Goal: Information Seeking & Learning: Learn about a topic

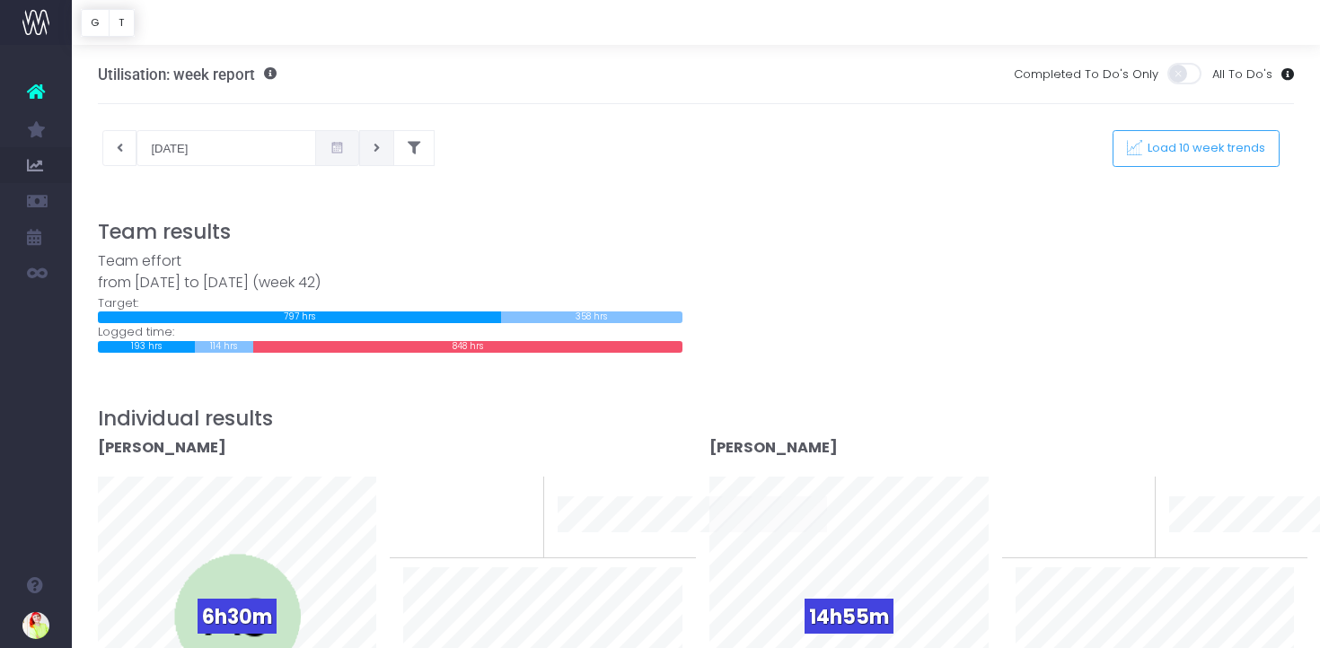
click at [359, 149] on button at bounding box center [376, 148] width 35 height 36
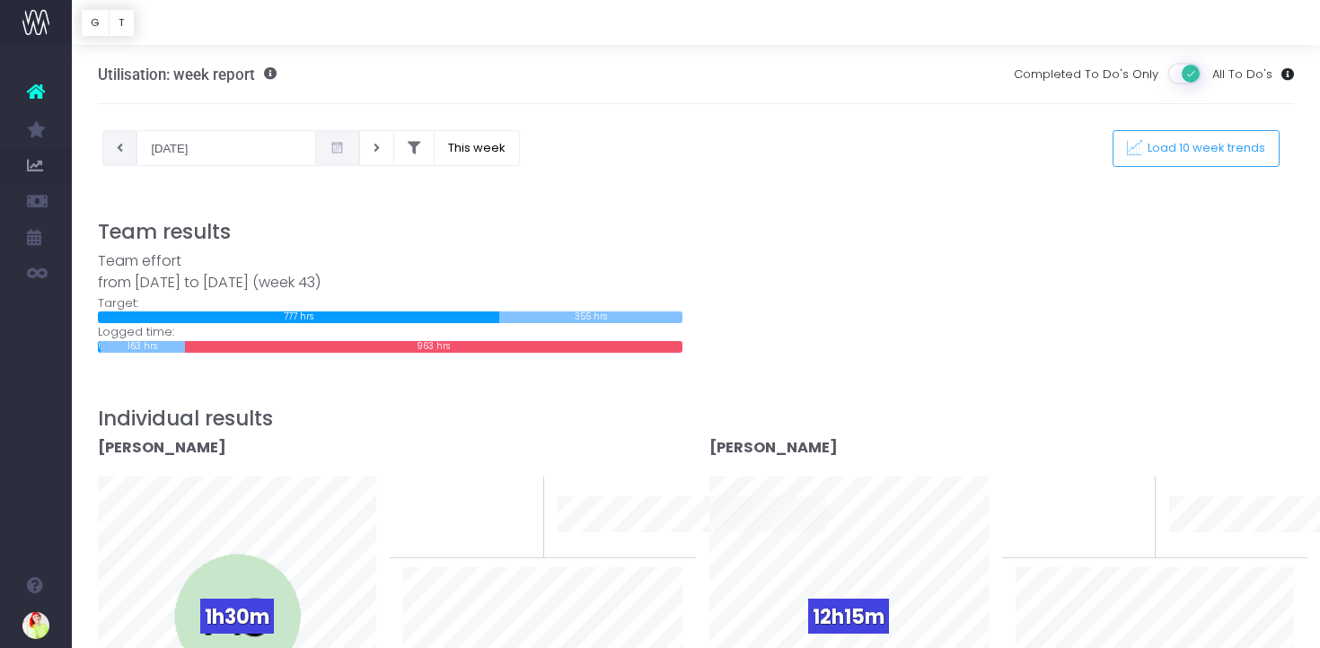
click at [126, 149] on button at bounding box center [119, 148] width 35 height 36
type input "15-10-2025"
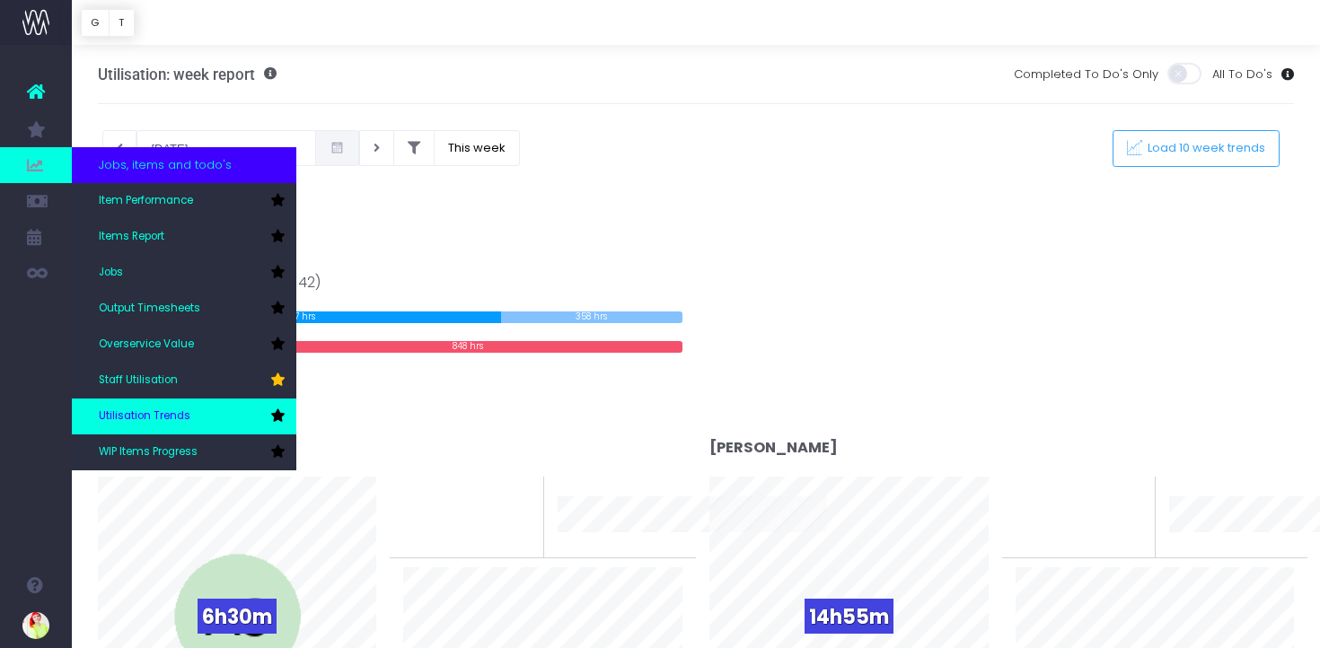
click at [139, 410] on span "Utilisation Trends" at bounding box center [145, 417] width 92 height 16
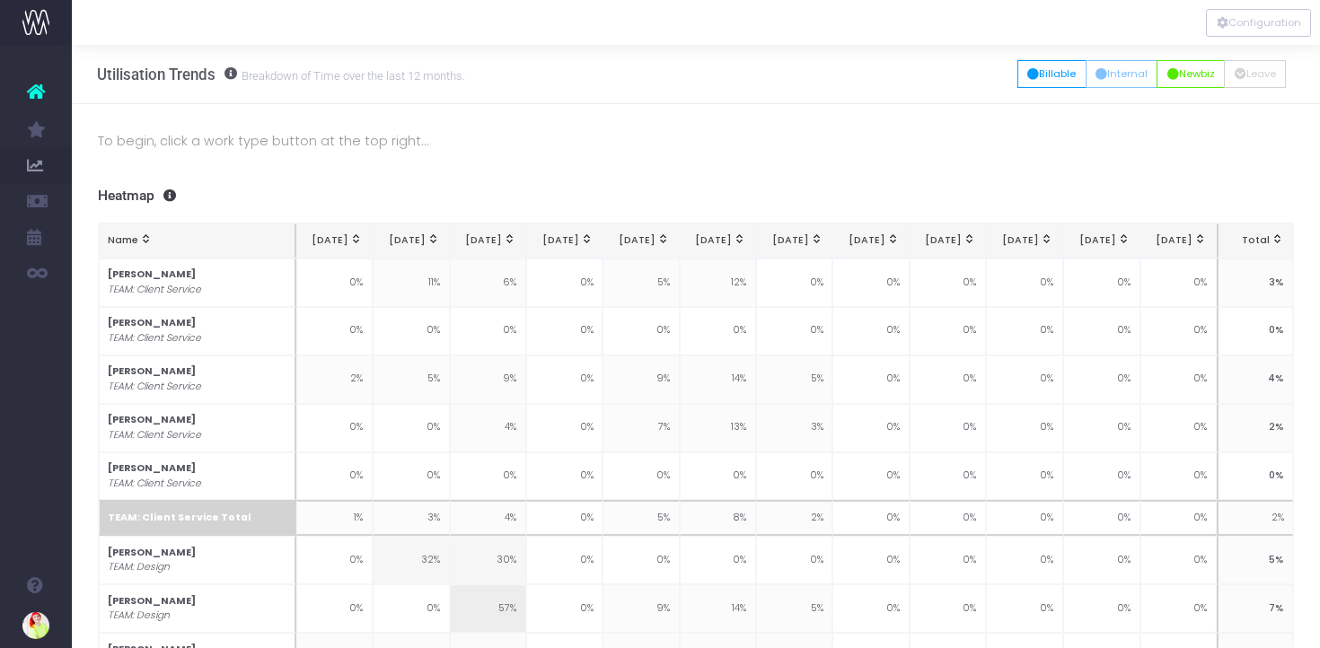
click at [365, 77] on small "Breakdown of Time over the last 12 months." at bounding box center [351, 75] width 228 height 18
click at [1054, 71] on button "Billable" at bounding box center [1051, 74] width 69 height 28
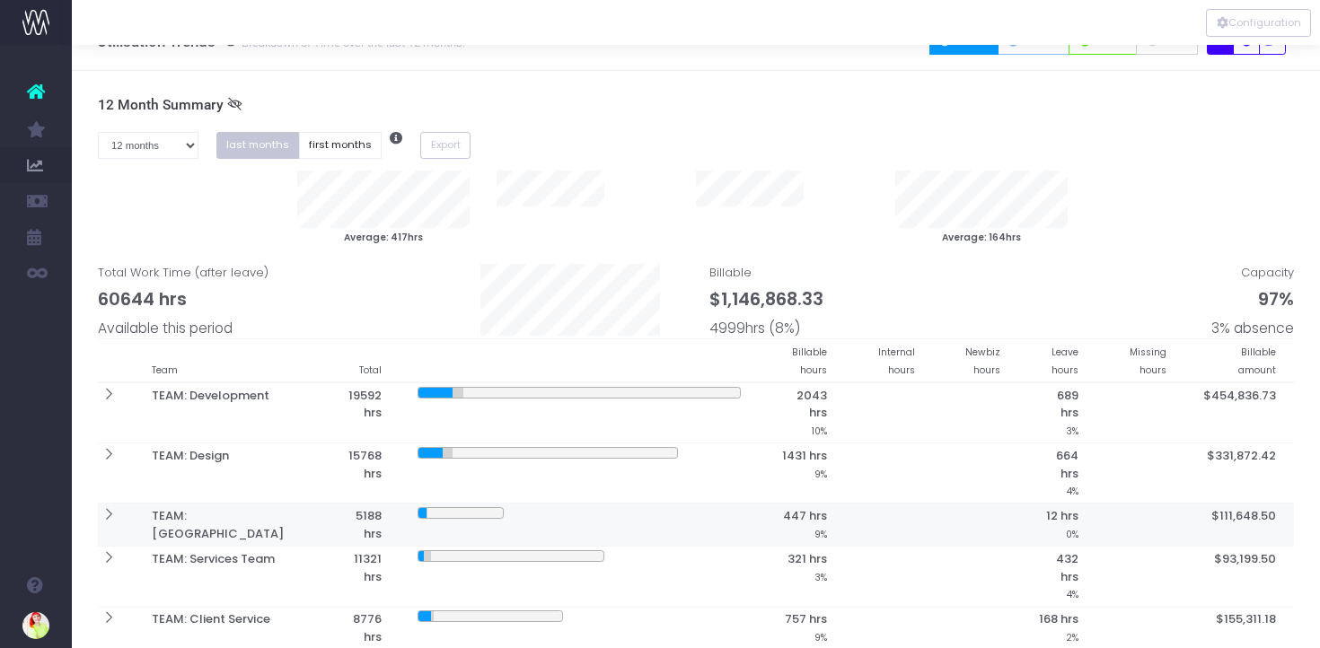
scroll to position [36, 0]
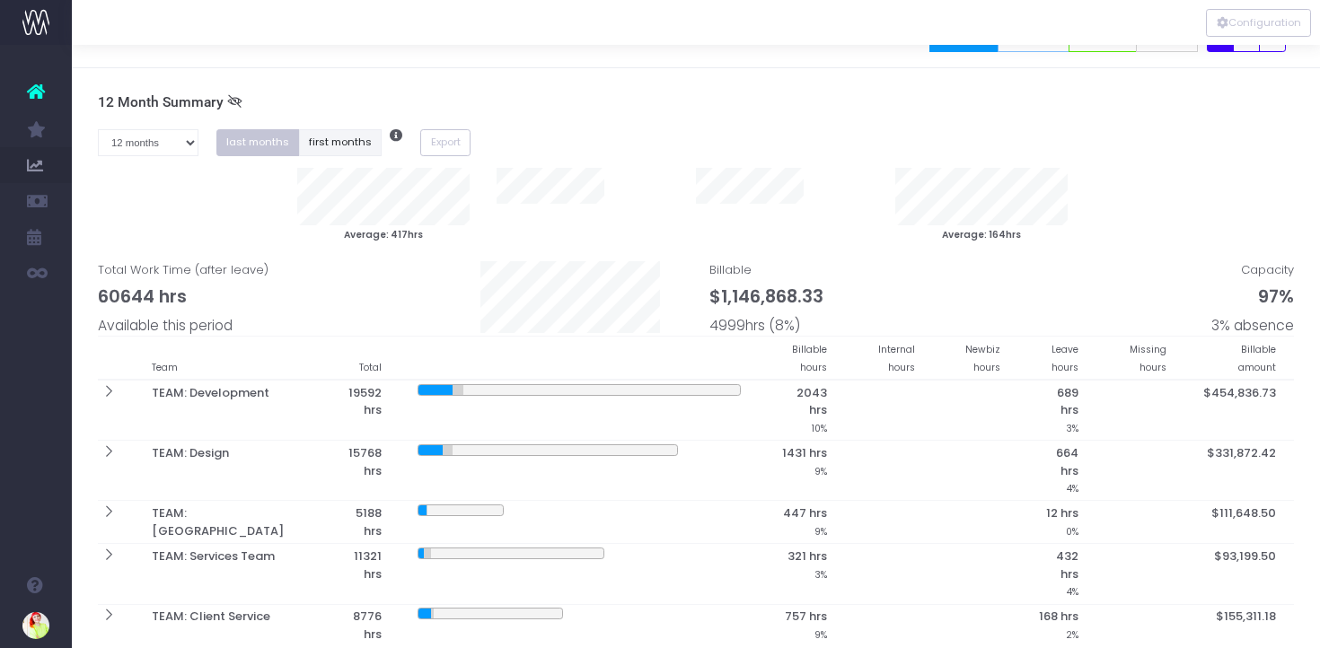
click at [316, 149] on button "first months" at bounding box center [341, 143] width 84 height 28
click at [173, 148] on select "1 month 2 months 3 months 4 months 5 months 6 months 7 months 8 months 9 months…" at bounding box center [148, 143] width 101 height 28
click at [98, 129] on select "1 month 2 months 3 months 4 months 5 months 6 months 7 months 8 months 9 months…" at bounding box center [148, 143] width 101 height 28
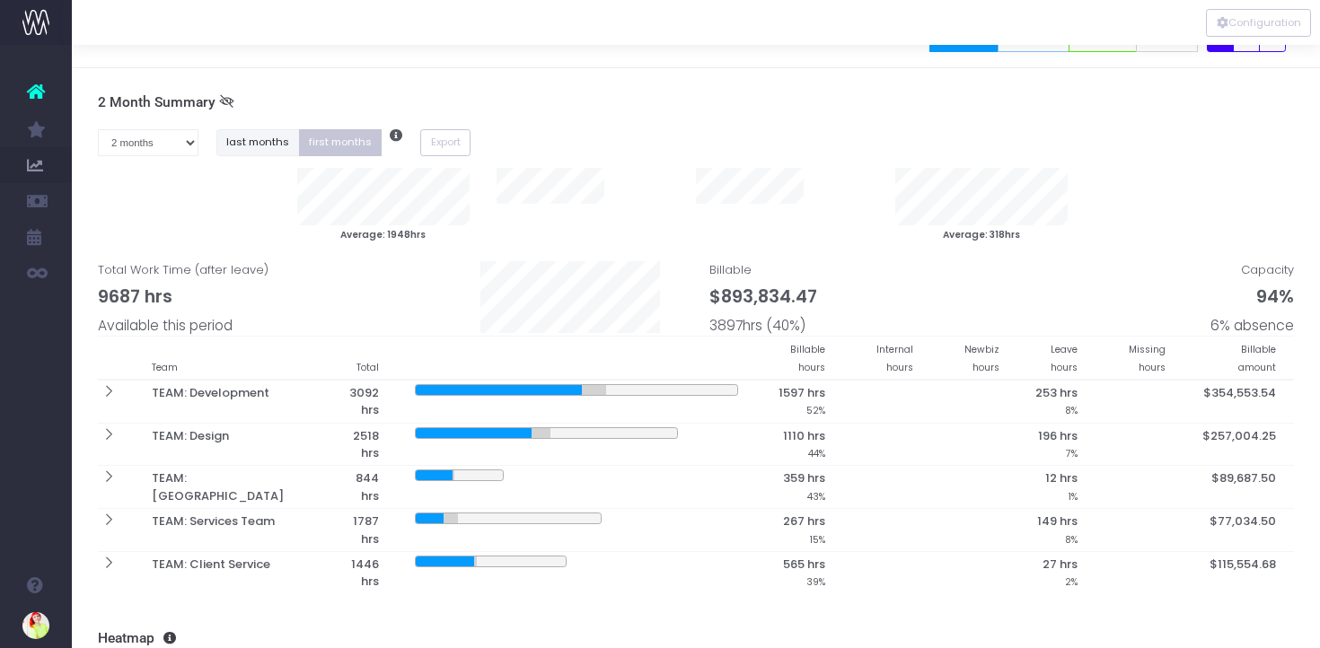
click at [268, 136] on button "last months" at bounding box center [258, 143] width 84 height 28
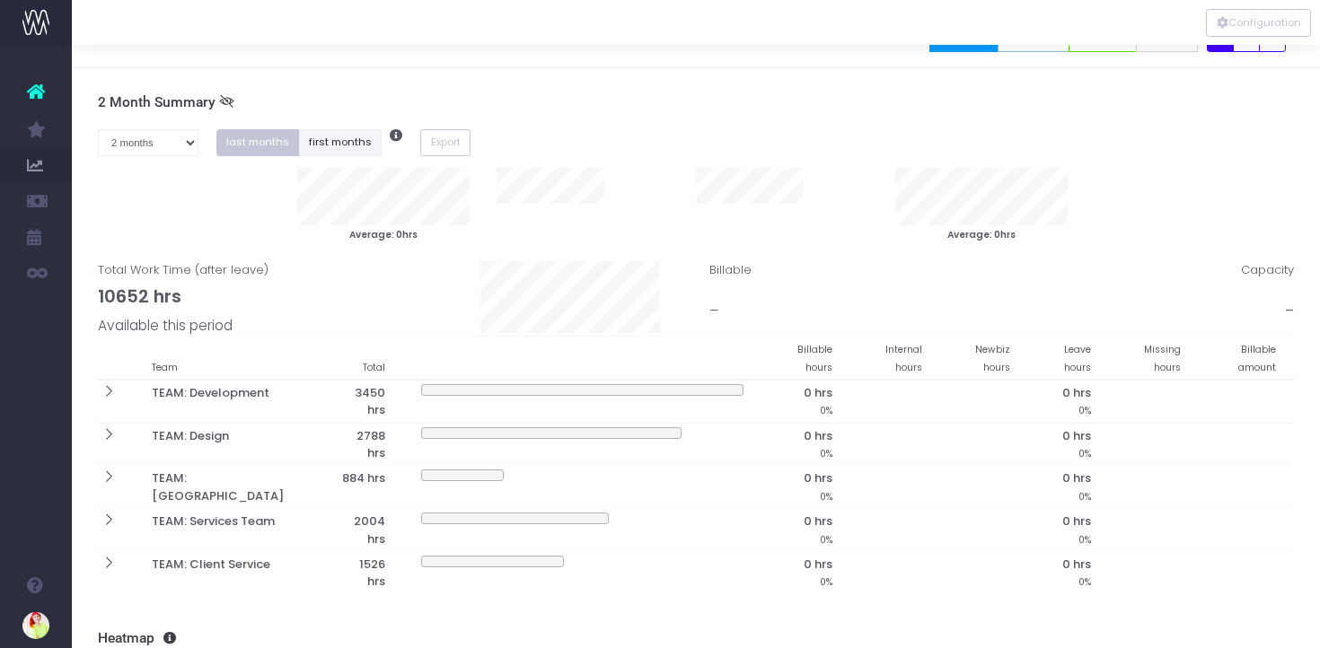
click at [338, 148] on button "first months" at bounding box center [341, 143] width 84 height 28
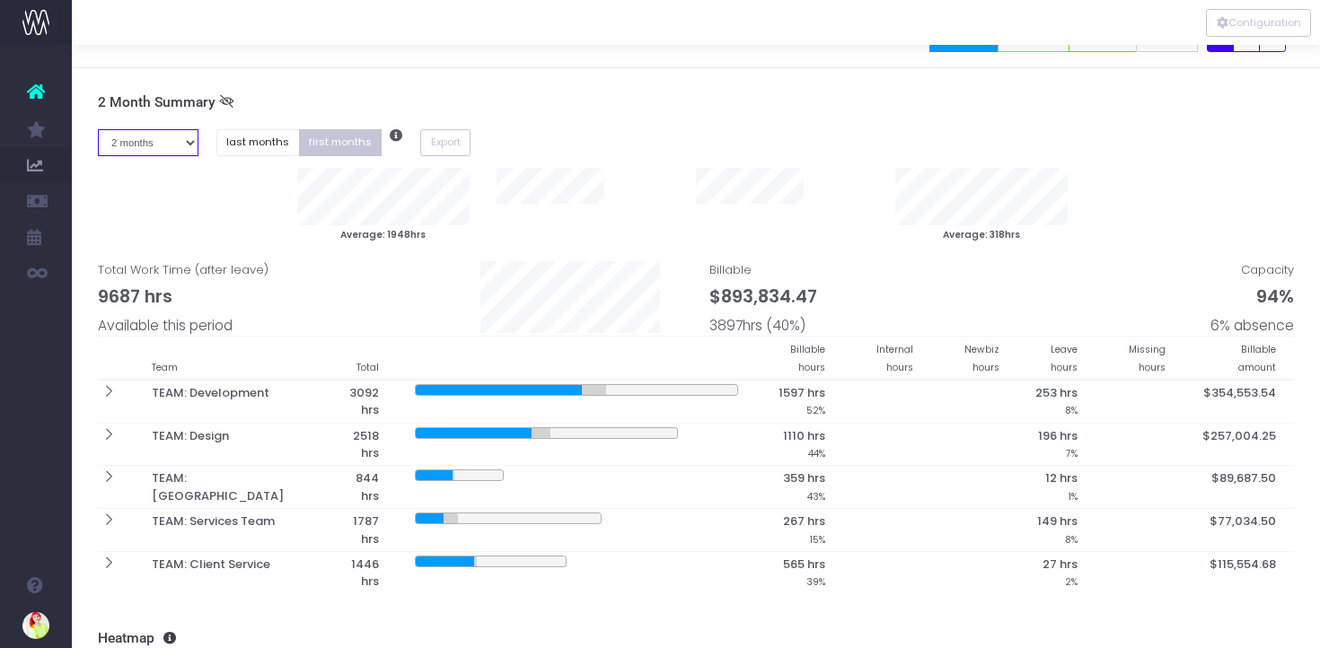
click at [133, 148] on select "1 month 2 months 3 months 4 months 5 months 6 months 7 months 8 months 9 months…" at bounding box center [148, 143] width 101 height 28
click at [98, 129] on select "1 month 2 months 3 months 4 months 5 months 6 months 7 months 8 months 9 months…" at bounding box center [148, 143] width 101 height 28
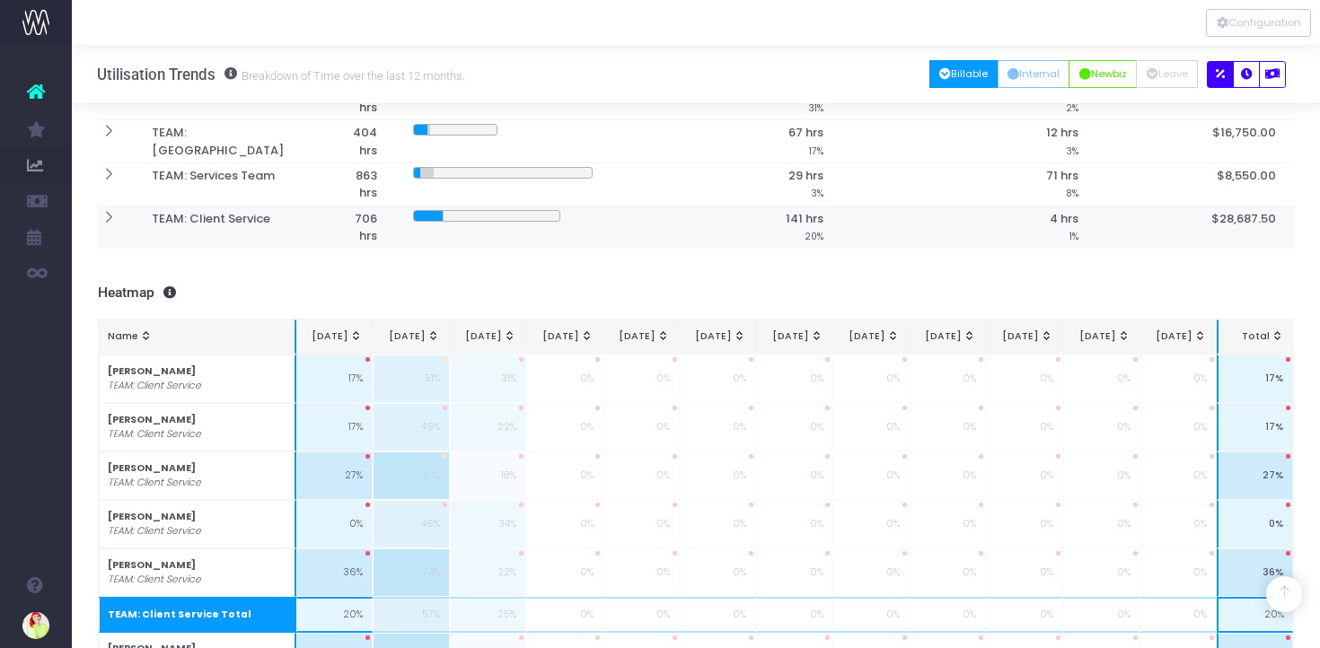
scroll to position [321, 0]
click at [1046, 68] on button "Internal" at bounding box center [1034, 74] width 73 height 28
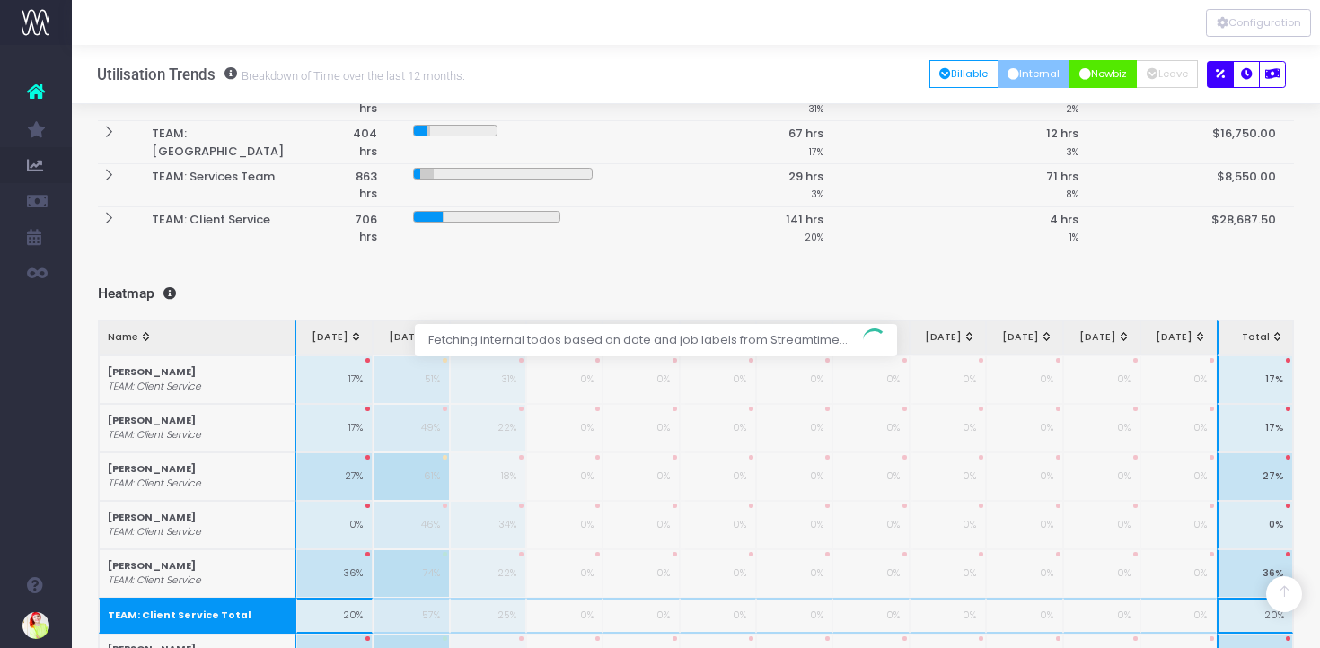
click at [1091, 68] on button "Newbiz" at bounding box center [1102, 74] width 68 height 28
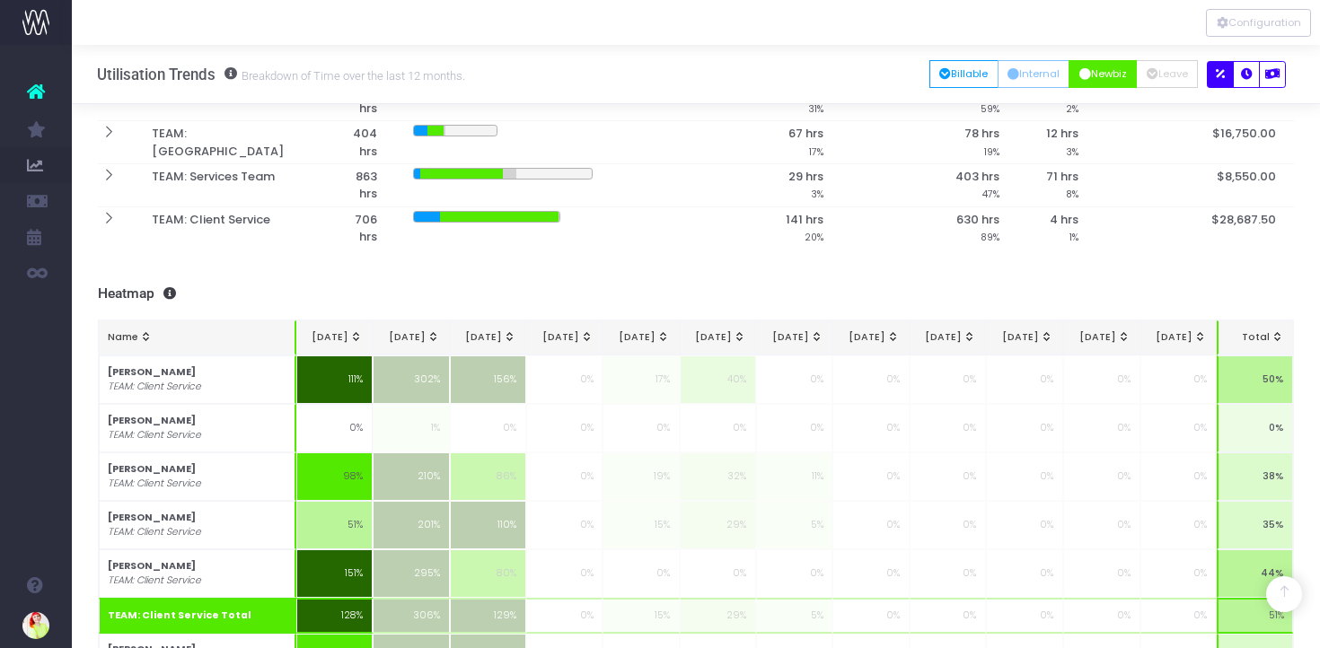
click at [1101, 77] on button "Newbiz" at bounding box center [1102, 74] width 68 height 28
click at [1029, 81] on button "Internal" at bounding box center [1034, 74] width 73 height 28
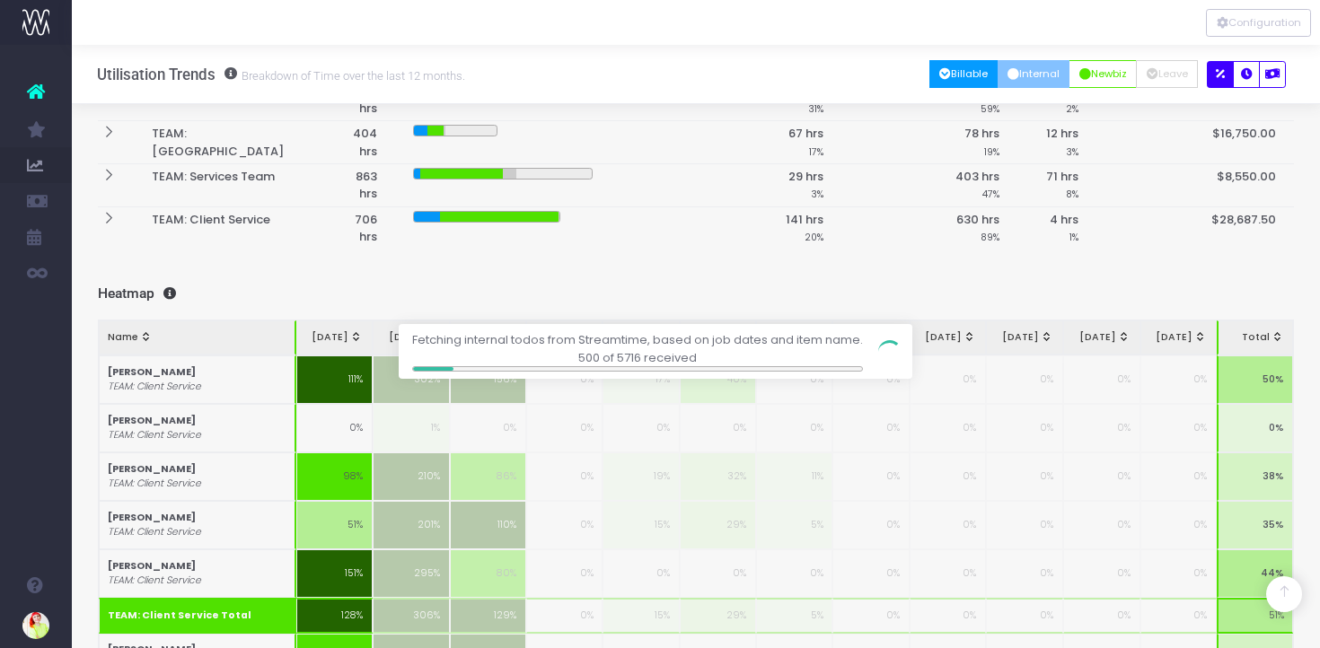
click at [966, 75] on button "Billable" at bounding box center [963, 74] width 69 height 28
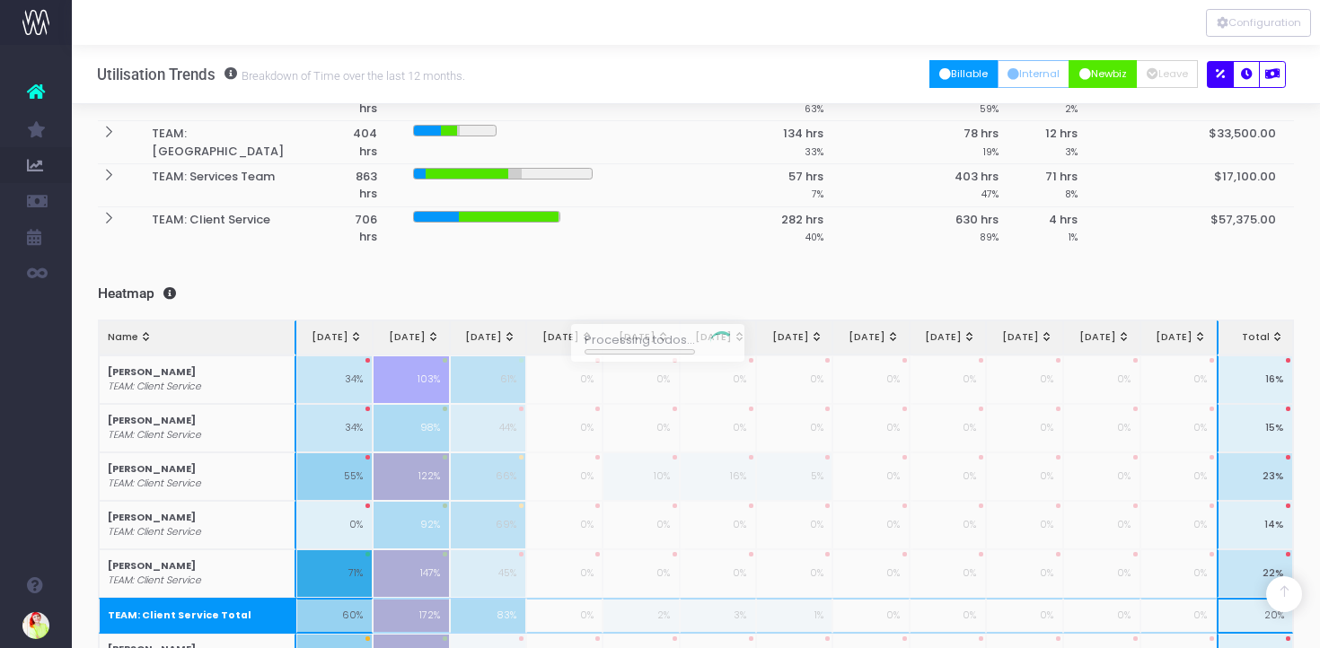
click at [1117, 69] on button "Newbiz" at bounding box center [1102, 74] width 68 height 28
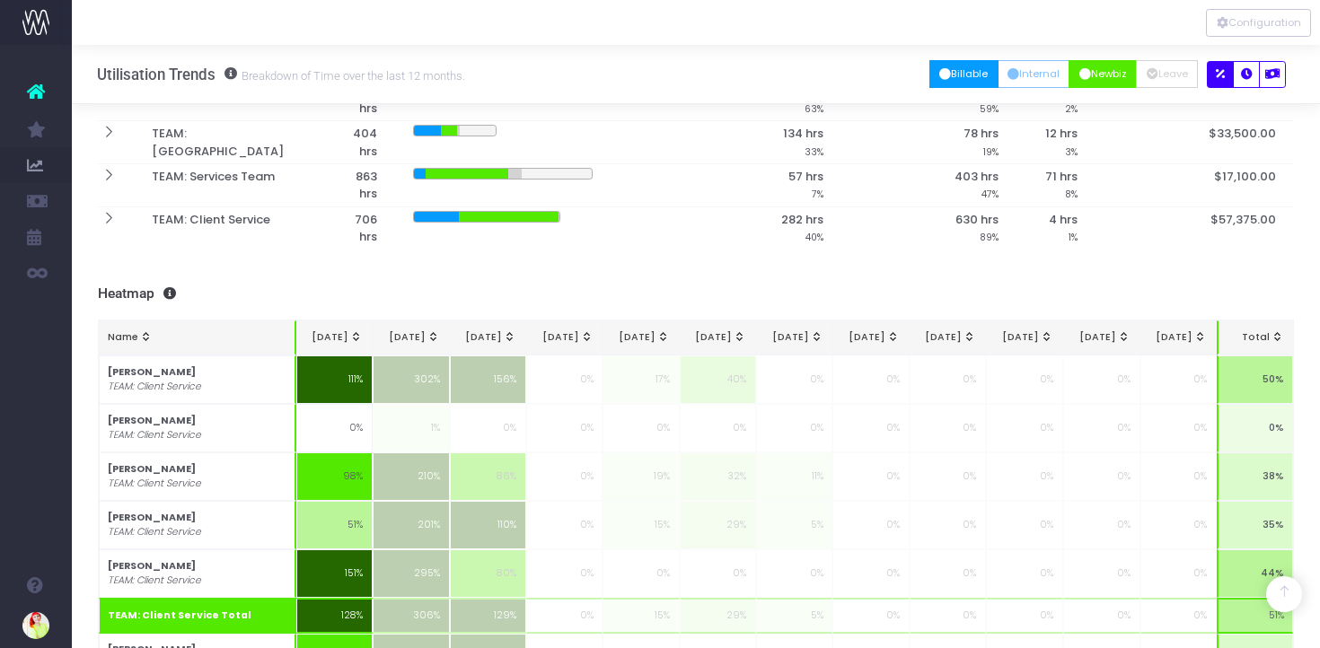
click at [967, 82] on button "Billable" at bounding box center [963, 74] width 69 height 28
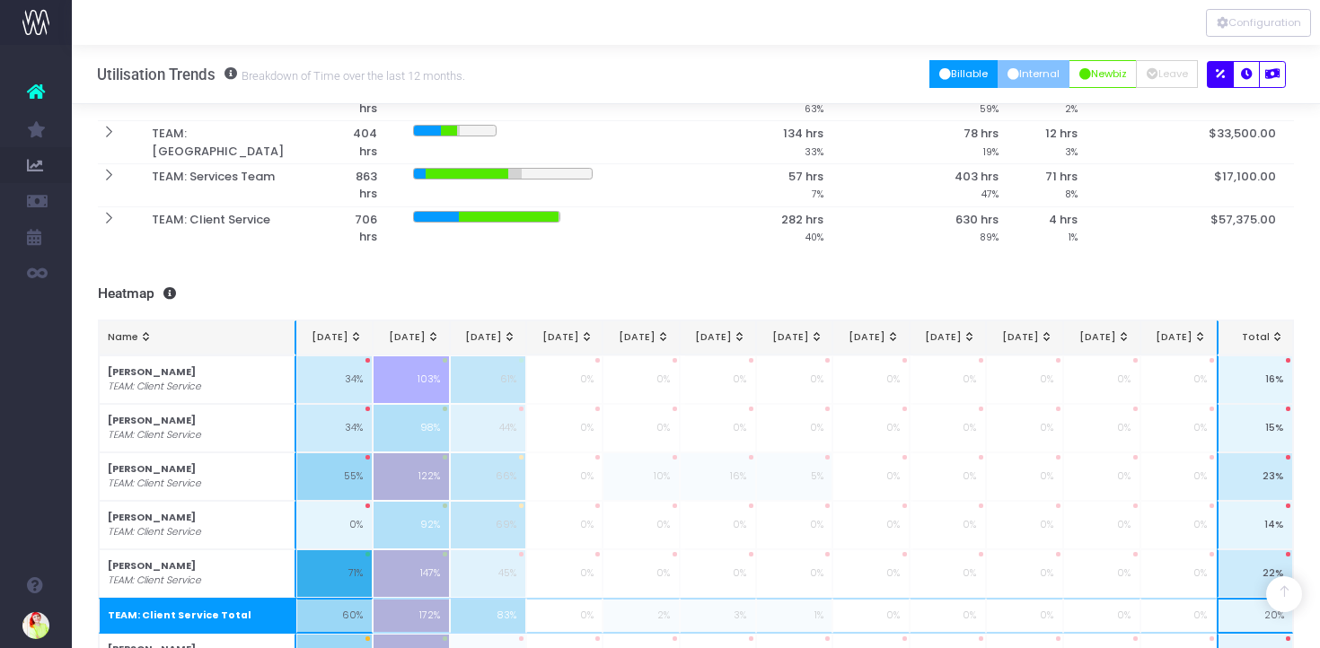
click at [1019, 75] on button "Internal" at bounding box center [1034, 74] width 73 height 28
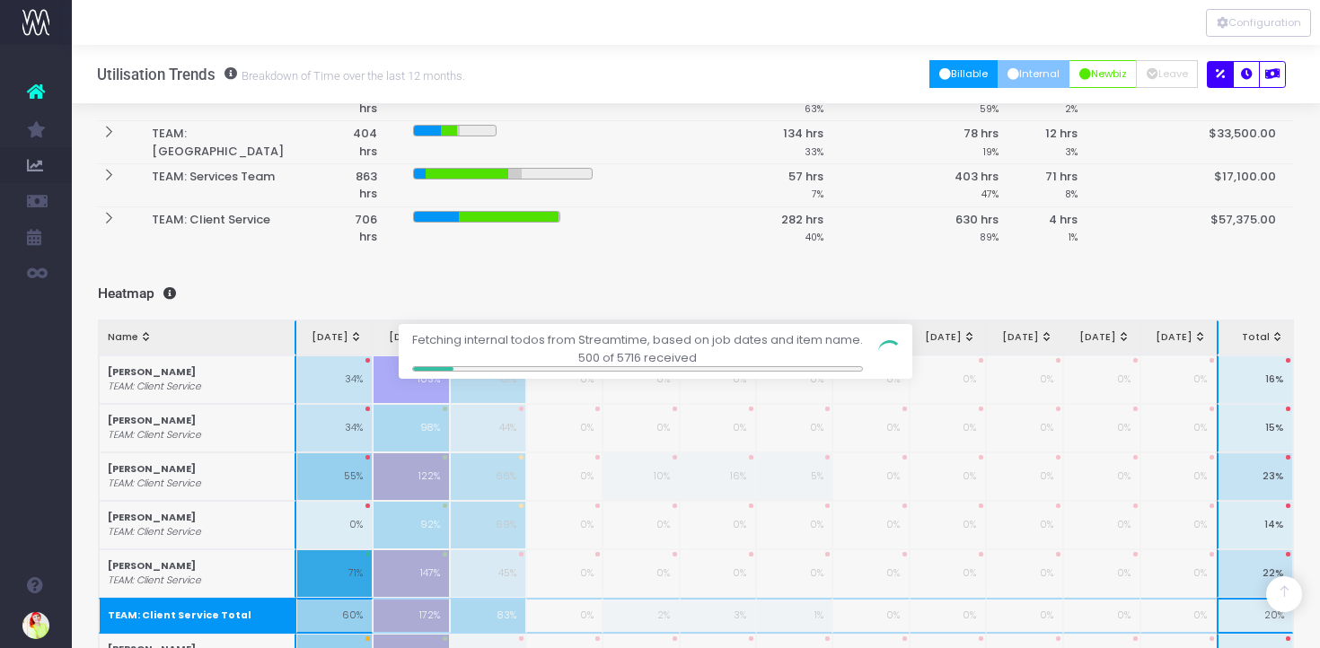
click at [945, 70] on button "Billable" at bounding box center [963, 74] width 69 height 28
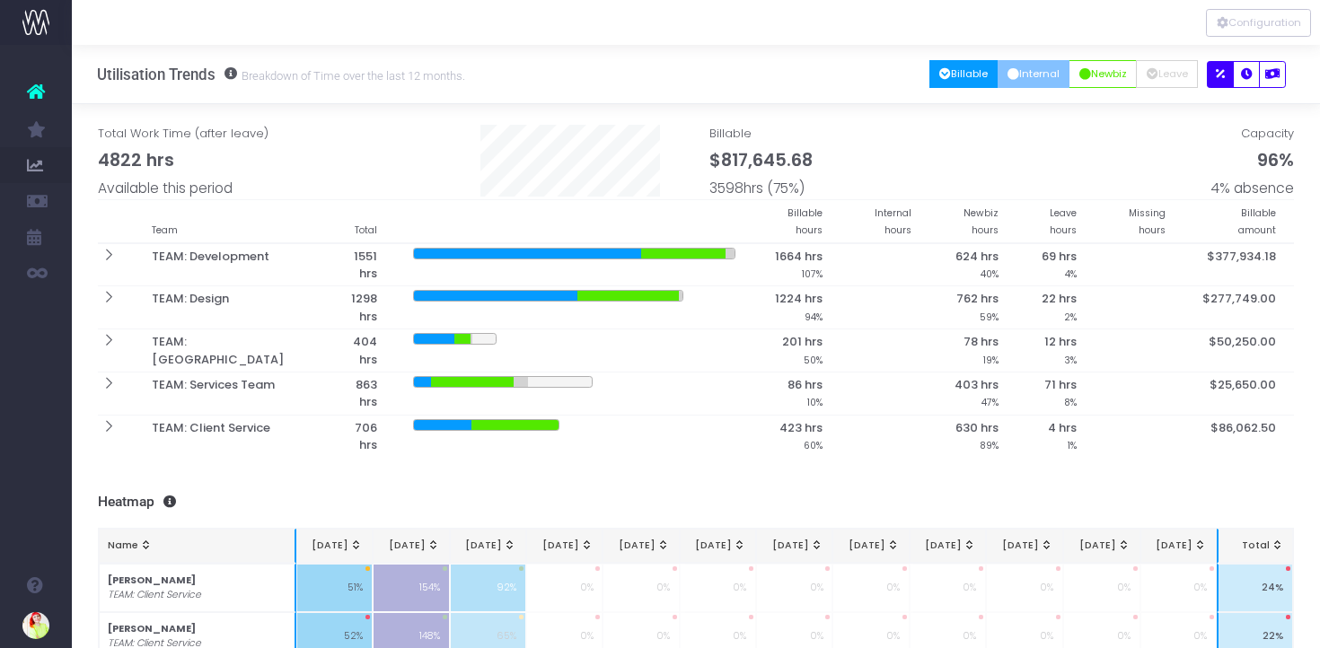
scroll to position [0, 0]
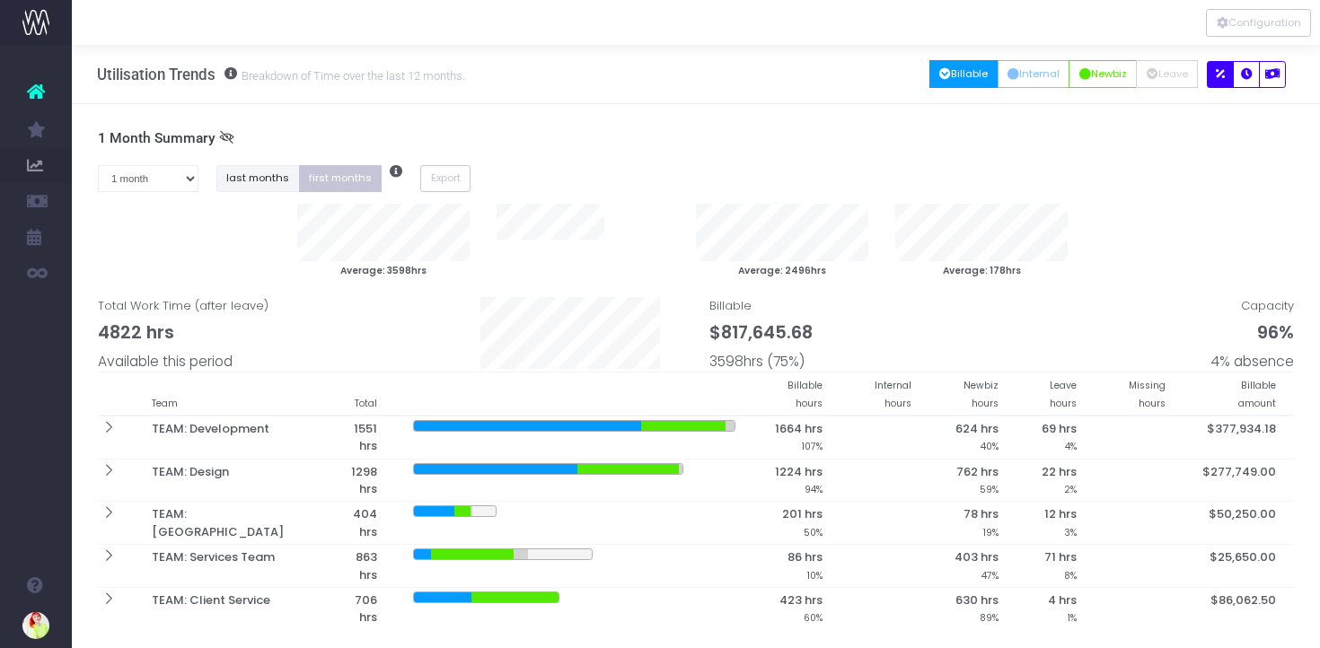
click at [265, 173] on button "last months" at bounding box center [258, 179] width 84 height 28
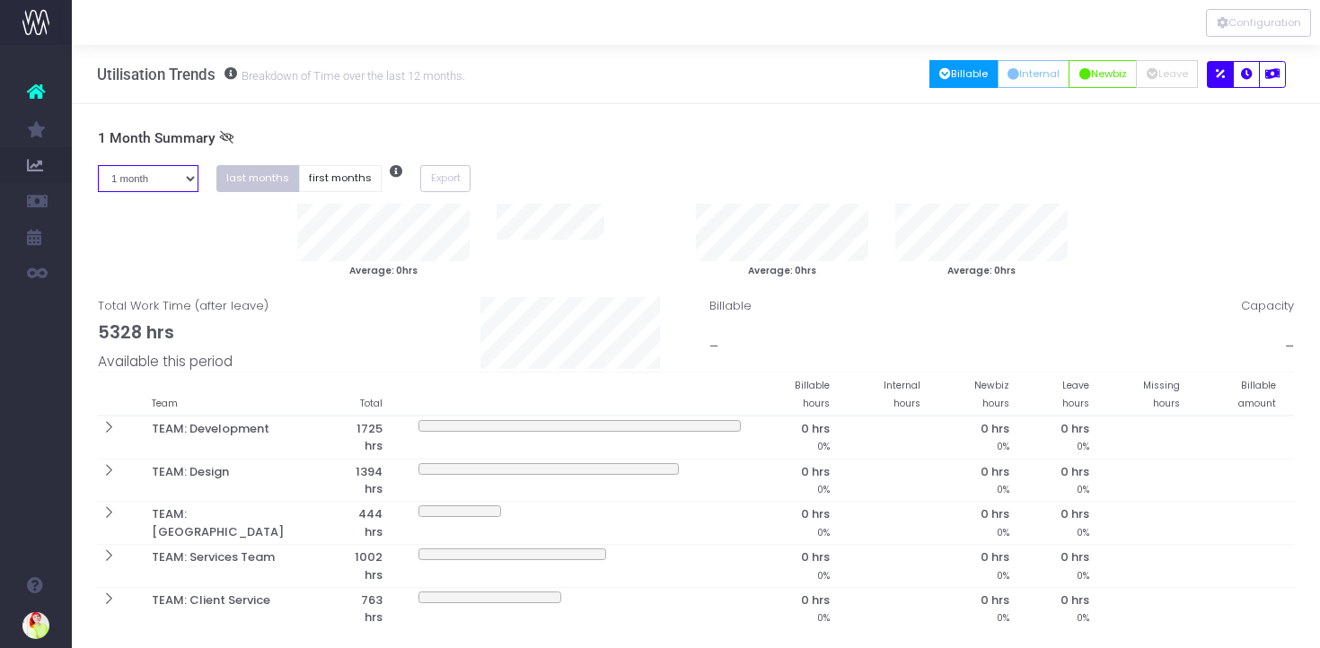
click at [195, 170] on select "1 month 2 months 3 months 4 months 5 months 6 months 7 months 8 months 9 months…" at bounding box center [148, 179] width 101 height 28
select select "twelve"
click at [98, 165] on select "1 month 2 months 3 months 4 months 5 months 6 months 7 months 8 months 9 months…" at bounding box center [148, 179] width 101 height 28
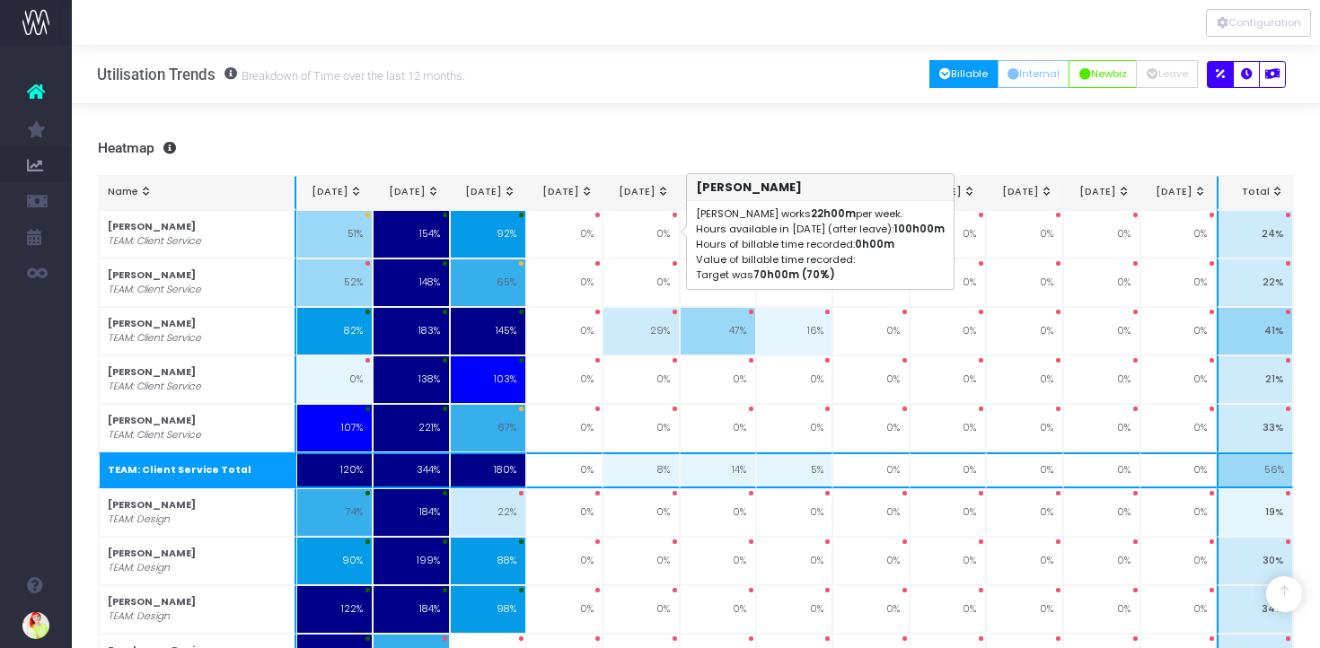
scroll to position [479, 0]
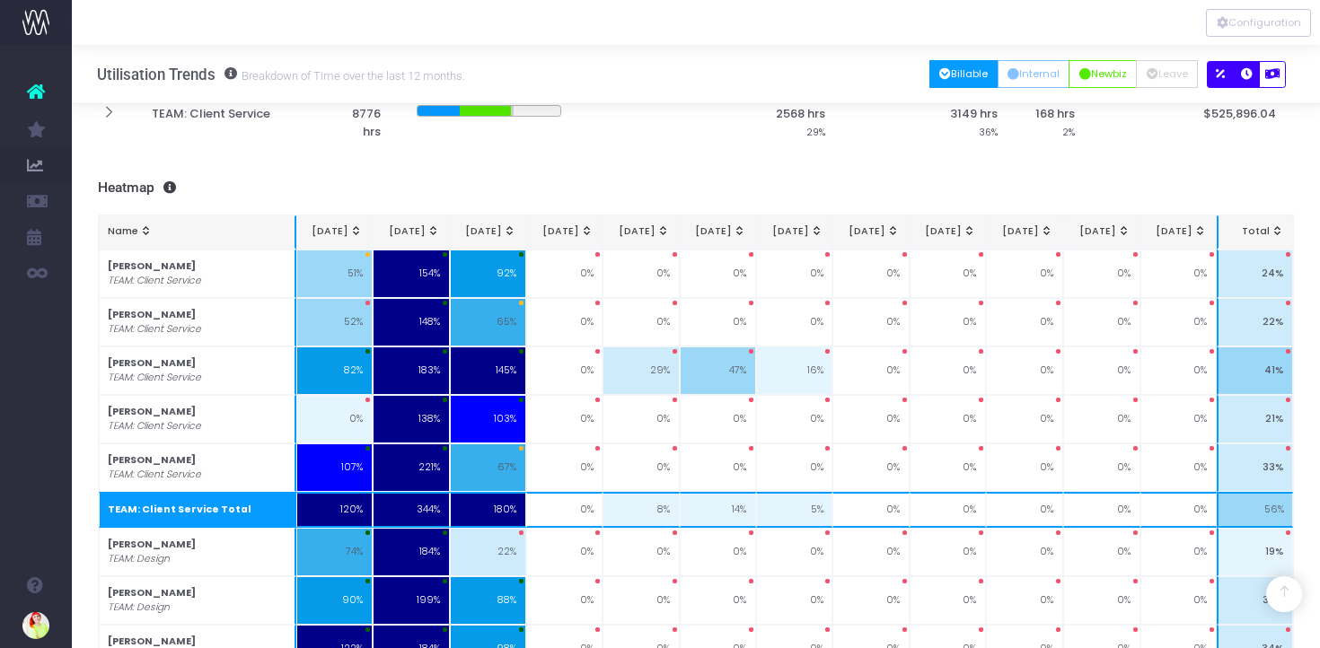
click at [1245, 75] on icon "button" at bounding box center [1247, 75] width 12 height 0
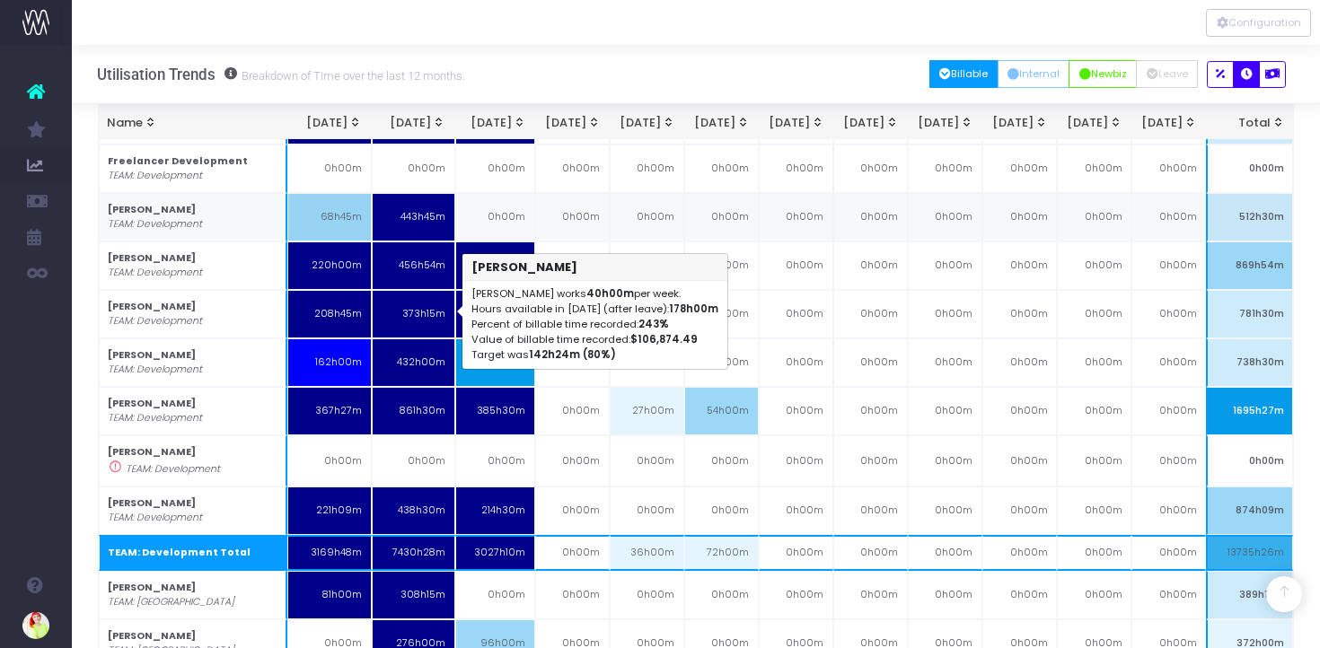
scroll to position [1435, 0]
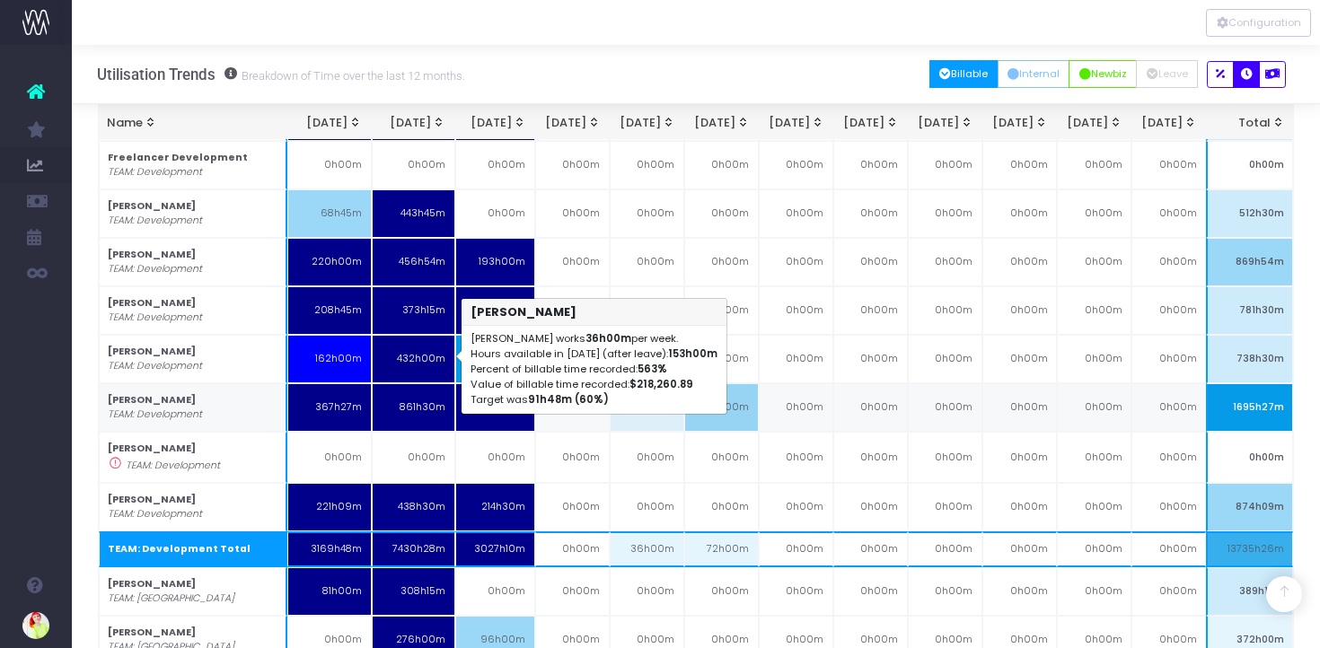
click at [407, 383] on td "861h30m" at bounding box center [414, 407] width 84 height 48
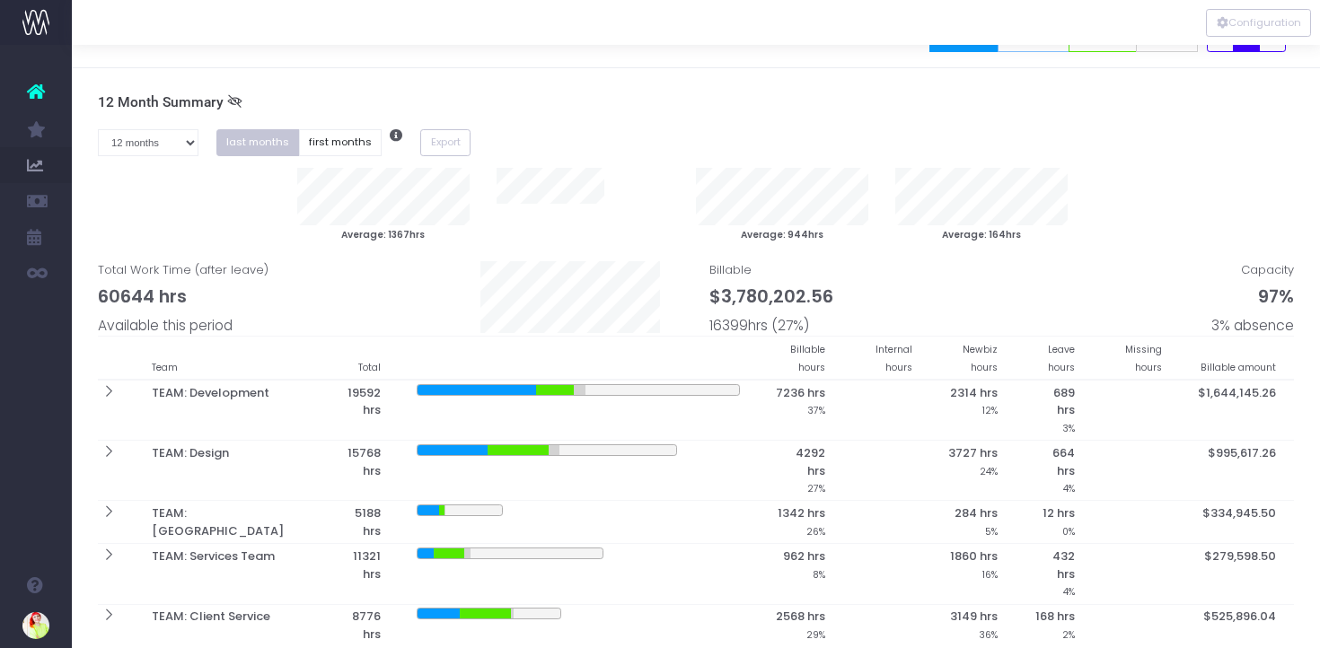
scroll to position [0, 0]
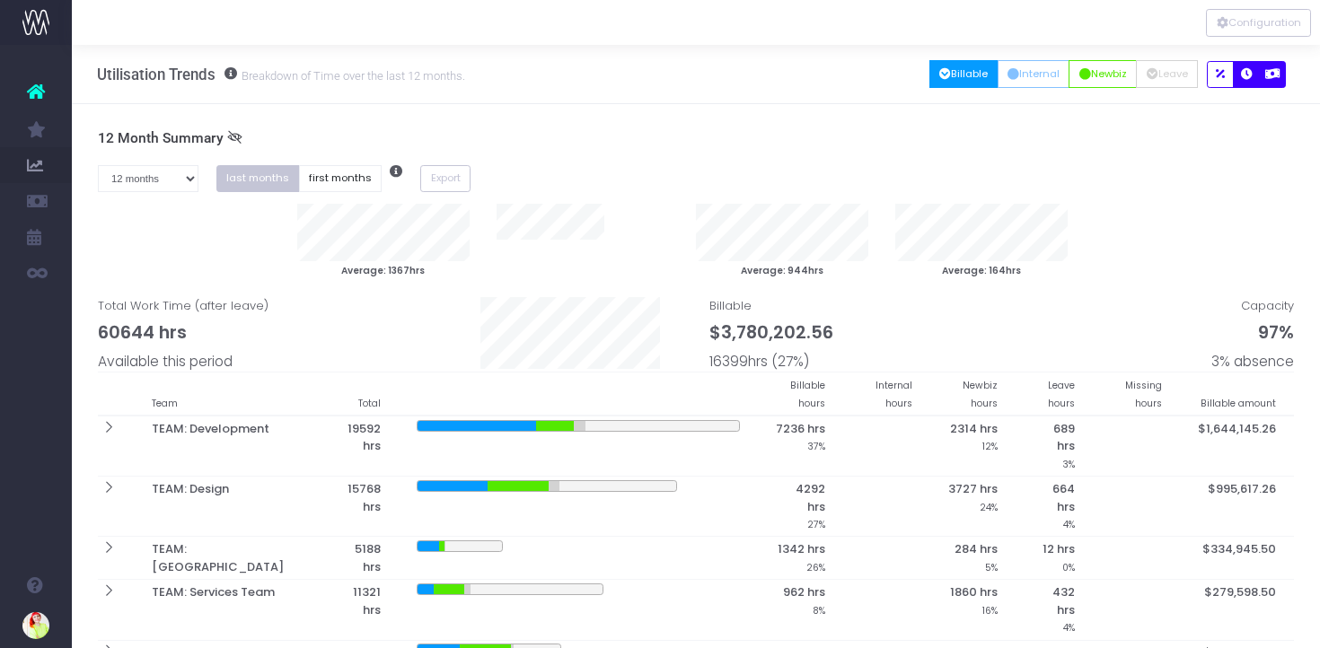
click at [1279, 77] on button "button" at bounding box center [1272, 74] width 27 height 27
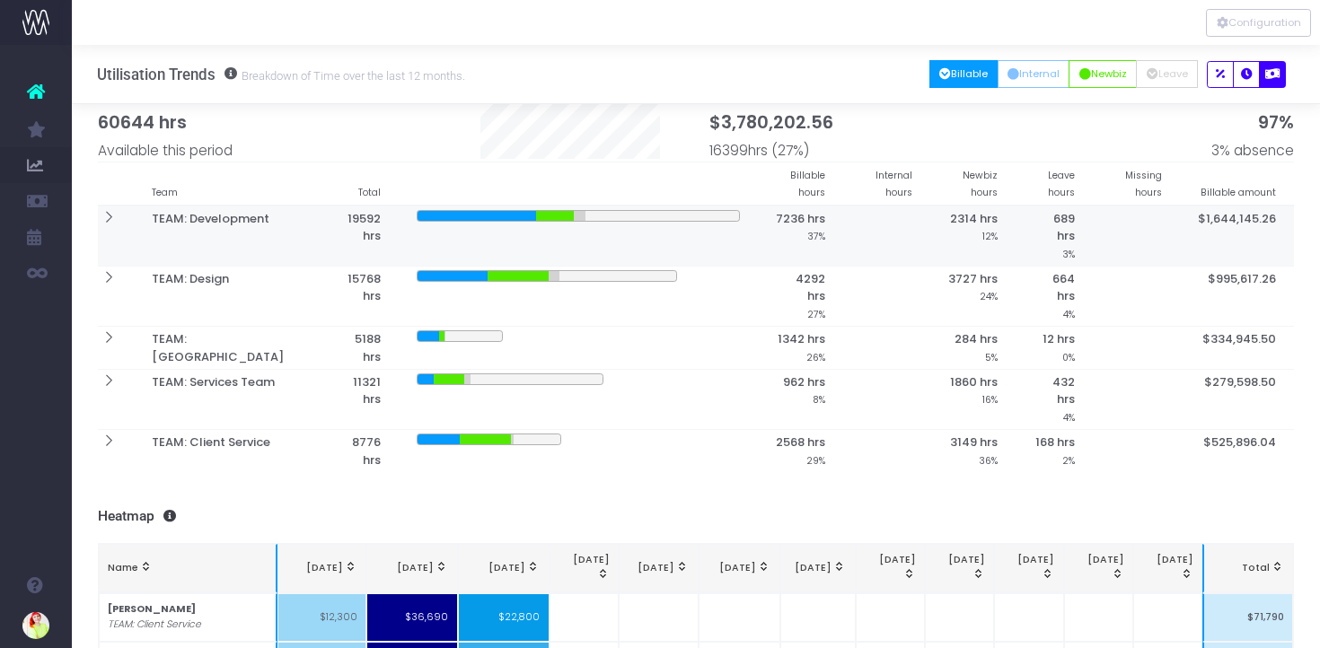
scroll to position [152, 0]
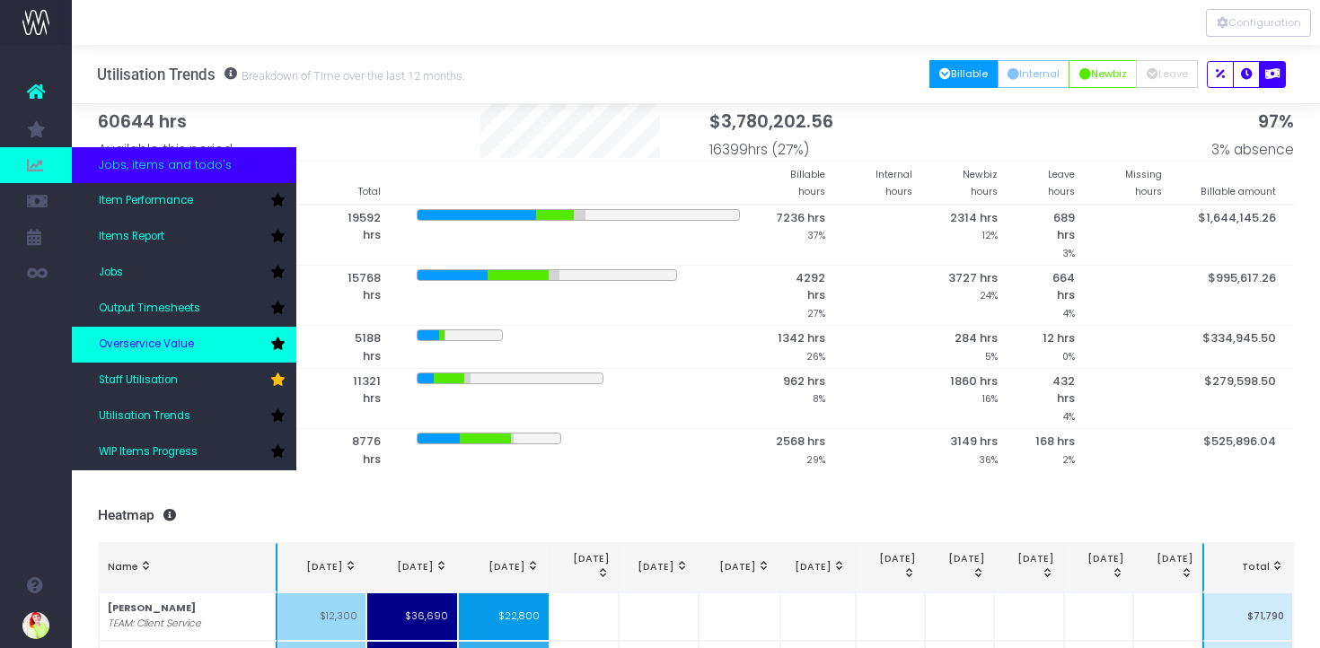
click at [207, 338] on link "Overservice Value" at bounding box center [184, 345] width 224 height 36
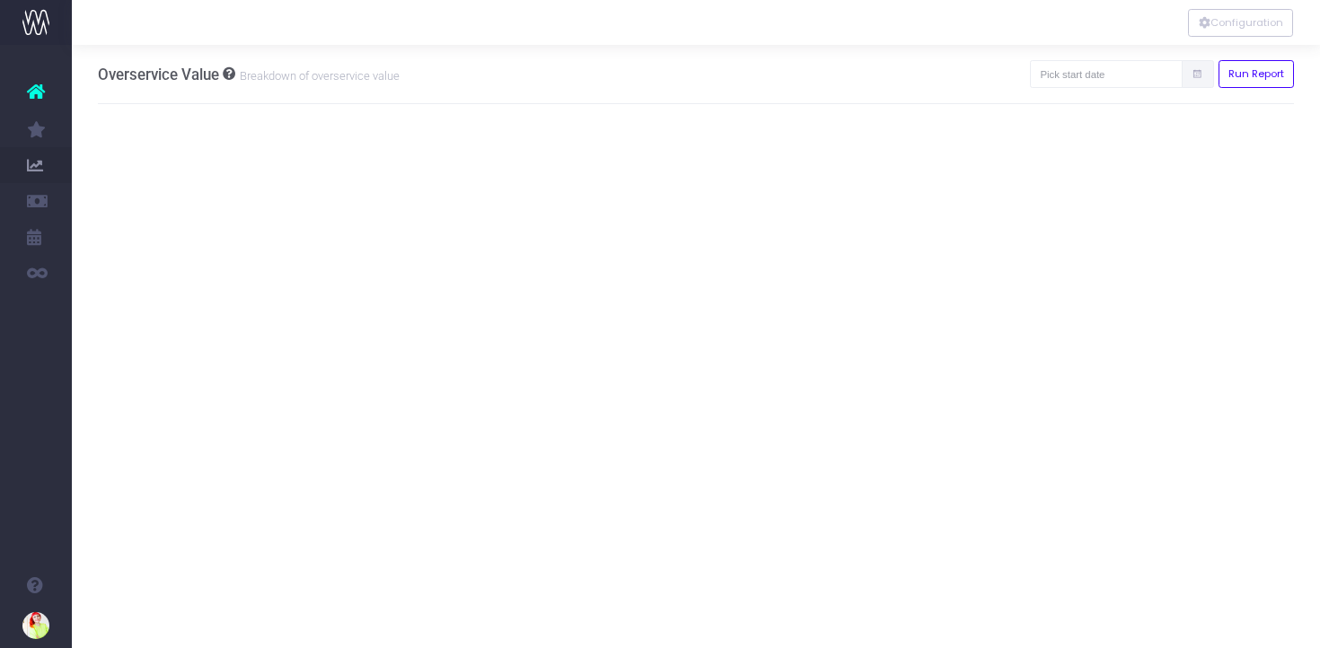
click at [1195, 75] on icon at bounding box center [1197, 75] width 12 height 0
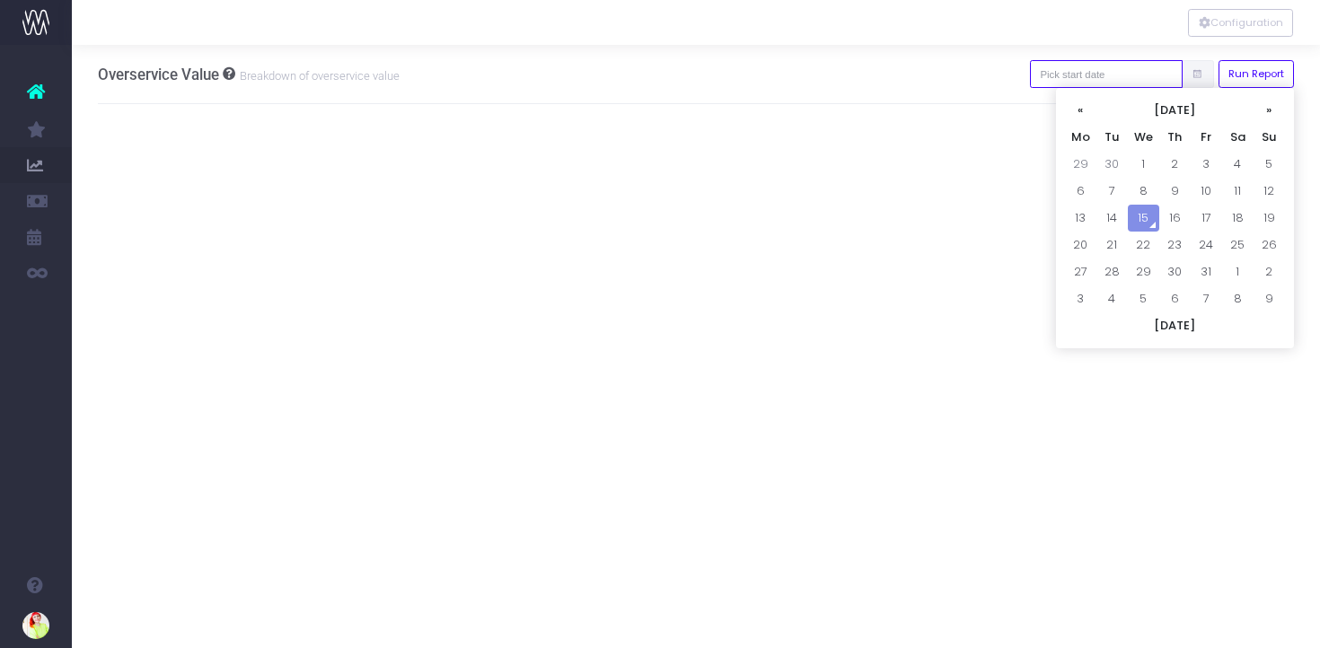
click at [1099, 72] on input "text" at bounding box center [1106, 74] width 153 height 28
click at [1141, 165] on td "1" at bounding box center [1143, 164] width 31 height 27
type input "01-10-2025"
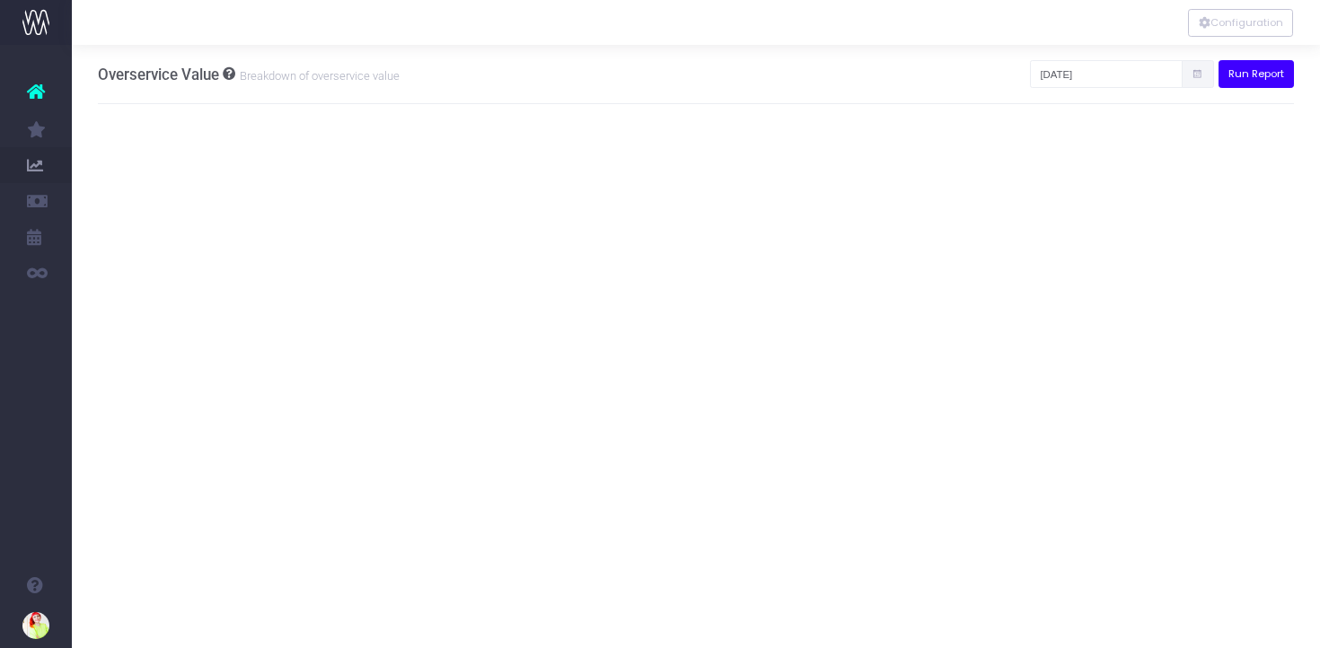
click at [1270, 77] on button "Run Report" at bounding box center [1256, 74] width 76 height 28
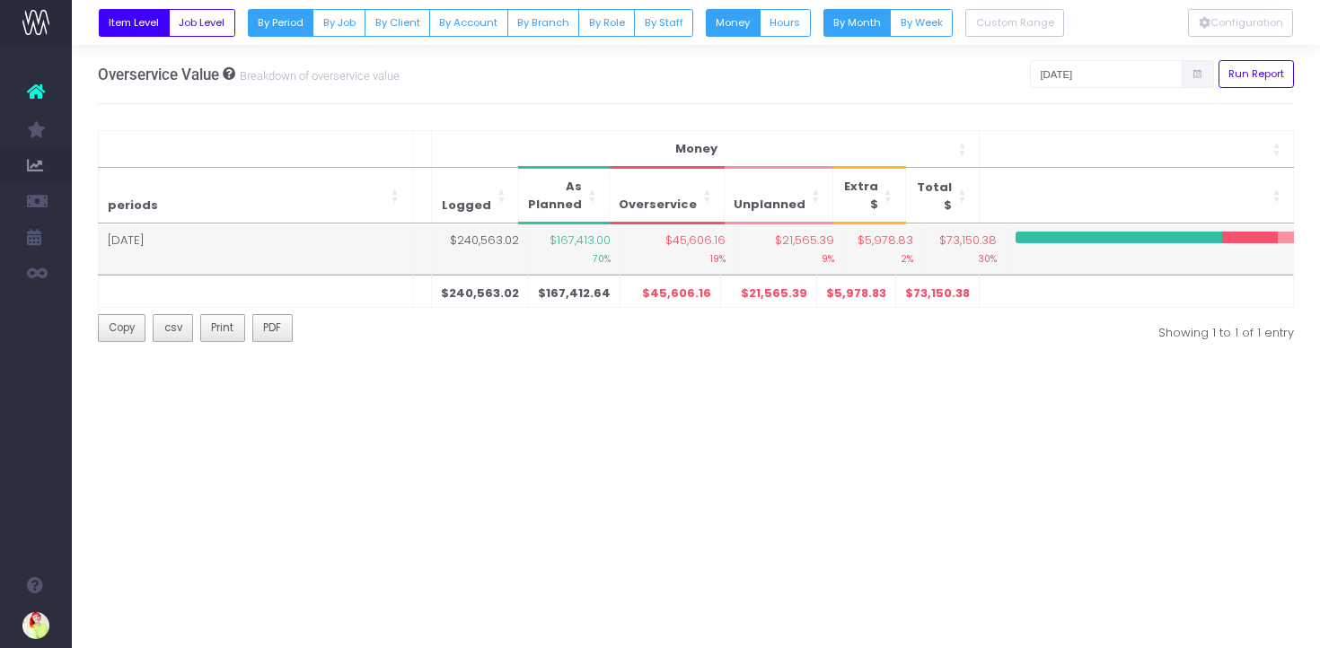
click at [1148, 234] on div at bounding box center [1118, 238] width 207 height 12
click at [678, 245] on span "$45,606.16" at bounding box center [695, 241] width 60 height 18
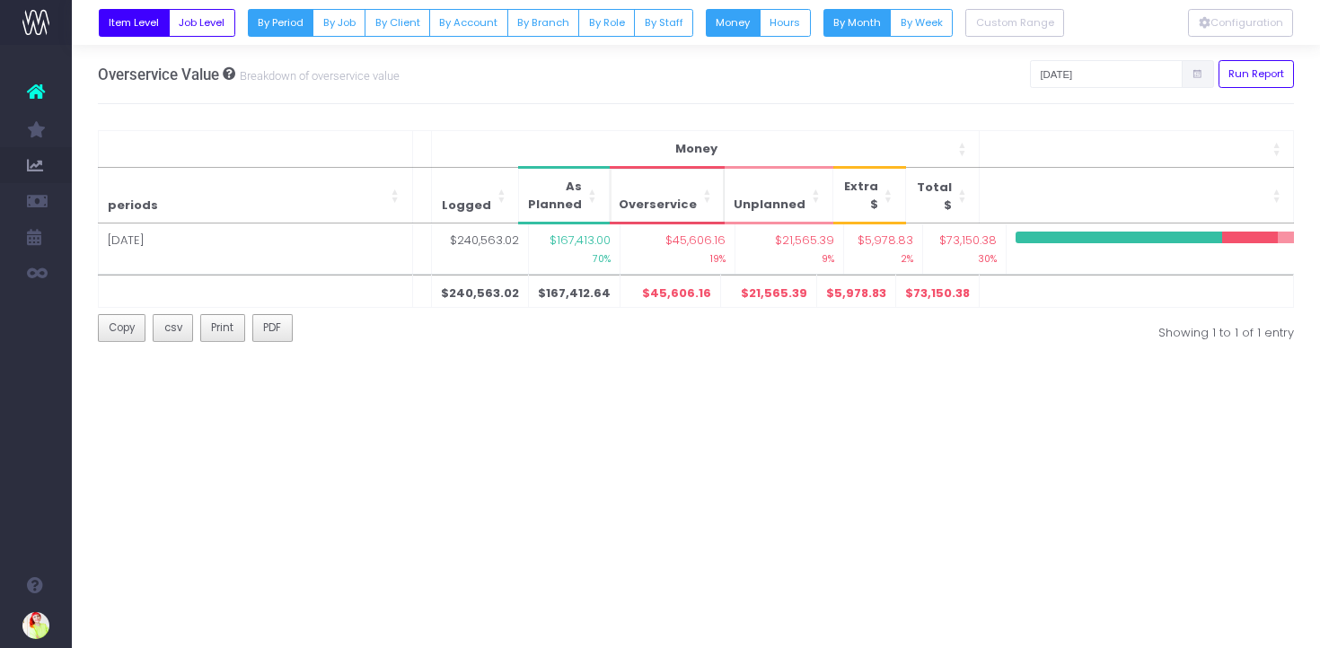
click at [677, 200] on span "Overservice" at bounding box center [658, 205] width 78 height 18
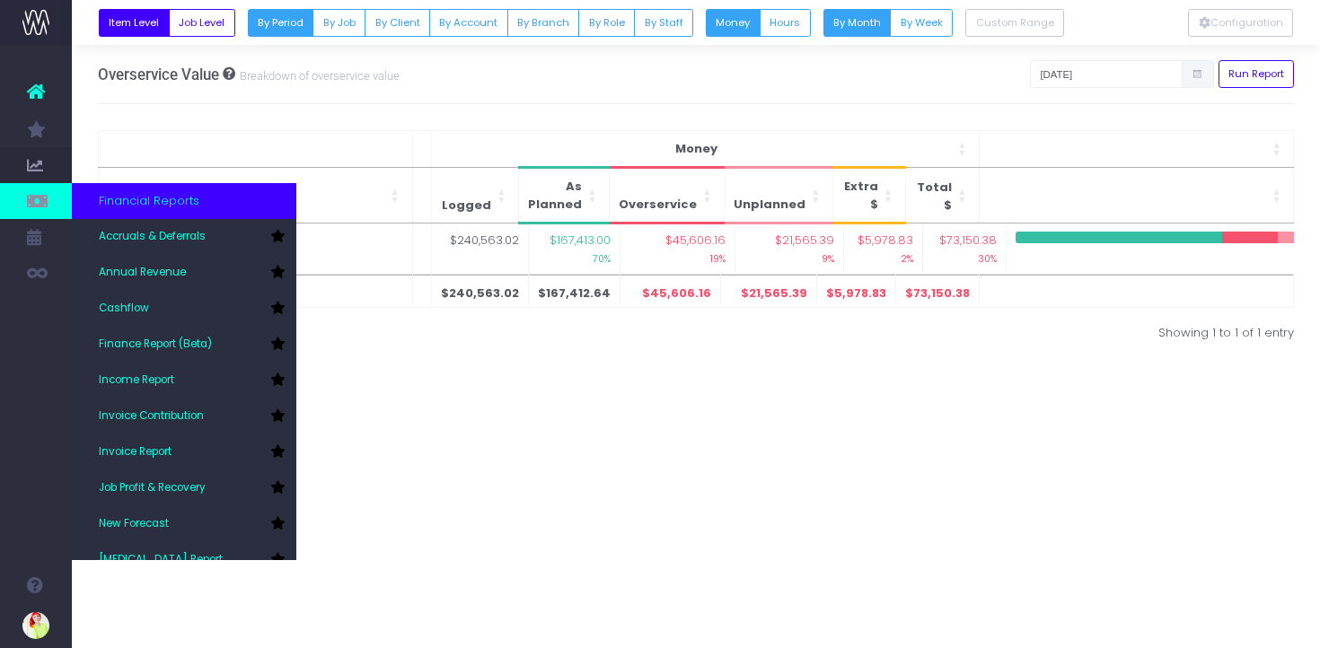
click at [176, 207] on span "Financial Reports" at bounding box center [149, 201] width 101 height 18
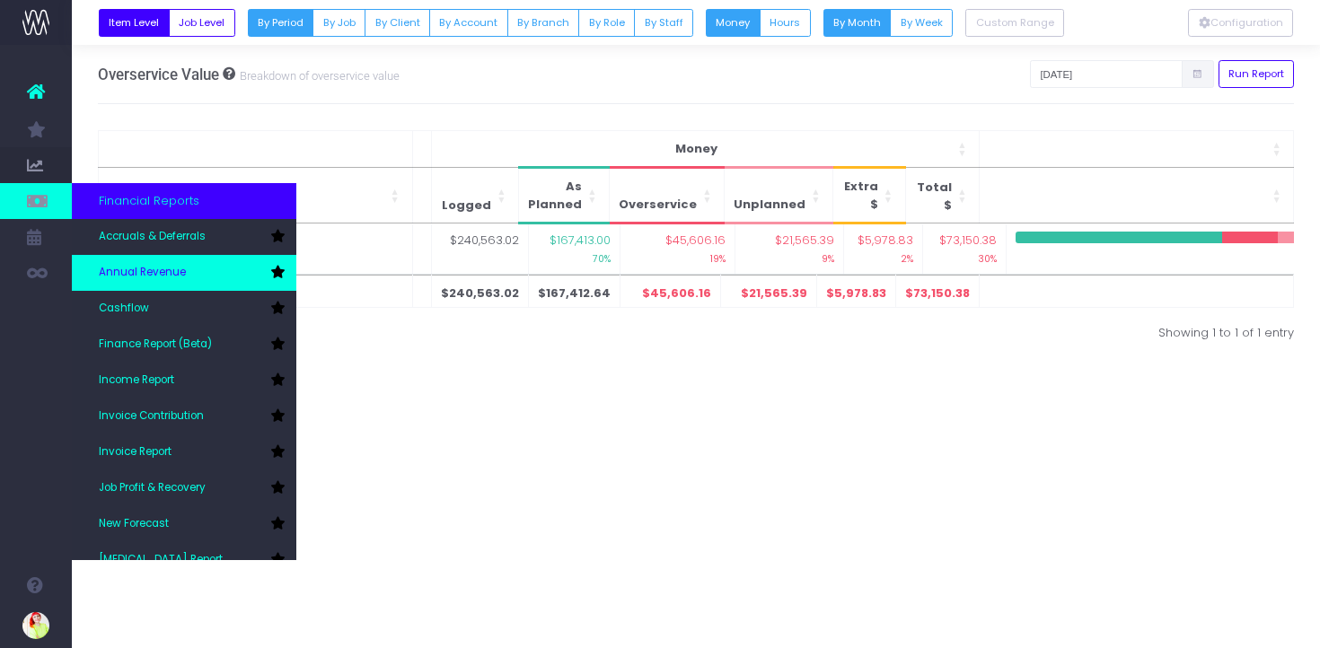
click at [175, 274] on span "Annual Revenue" at bounding box center [142, 273] width 87 height 16
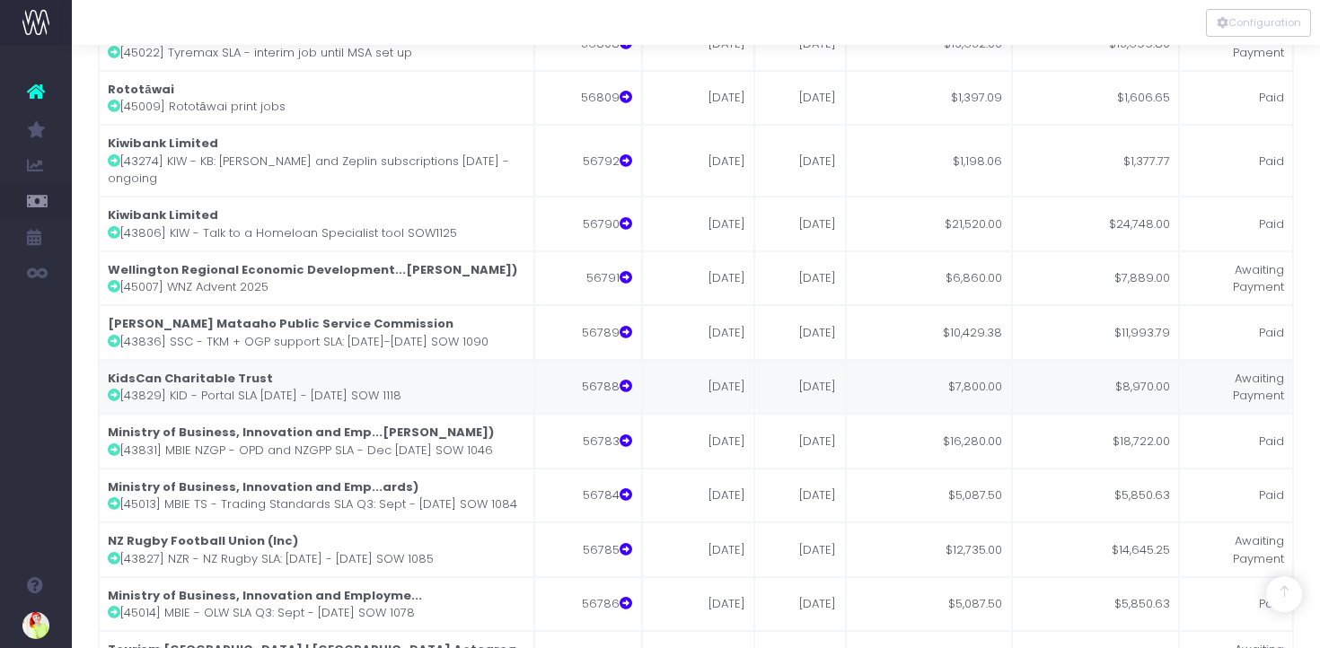
scroll to position [2992, 0]
